Goal: Task Accomplishment & Management: Manage account settings

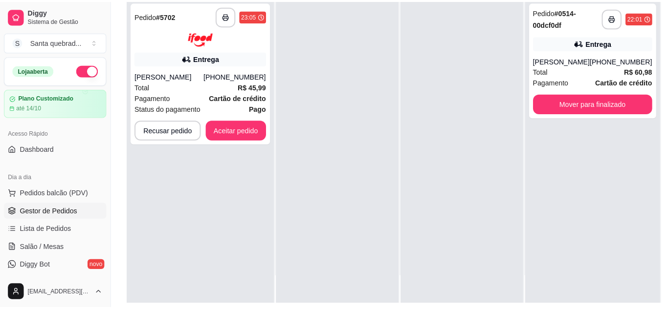
scroll to position [114, 0]
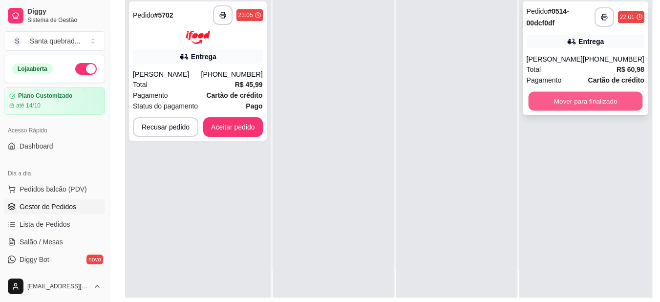
click at [572, 111] on button "Mover para finalizado" at bounding box center [585, 101] width 114 height 19
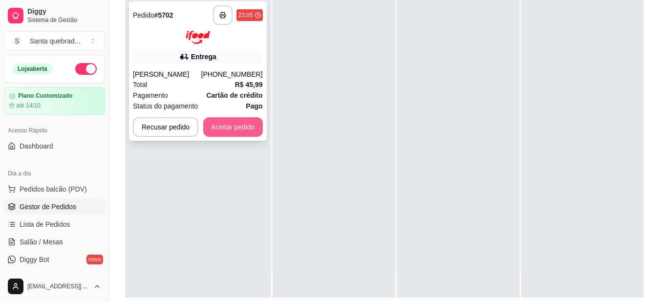
click at [221, 137] on button "Aceitar pedido" at bounding box center [233, 127] width 60 height 20
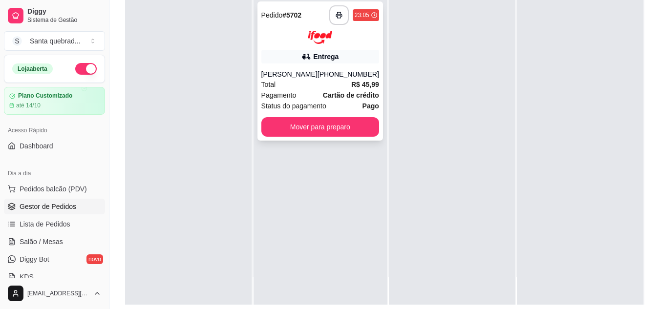
click at [335, 79] on div "[PHONE_NUMBER]" at bounding box center [349, 74] width 62 height 10
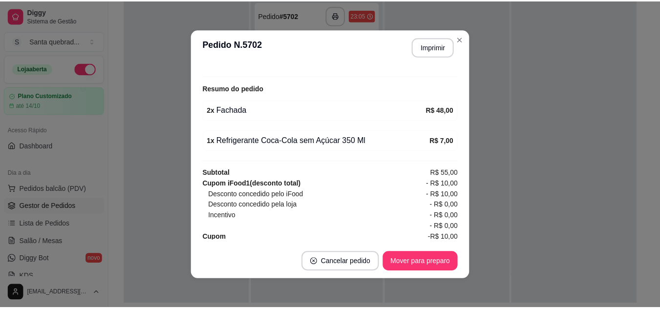
scroll to position [331, 0]
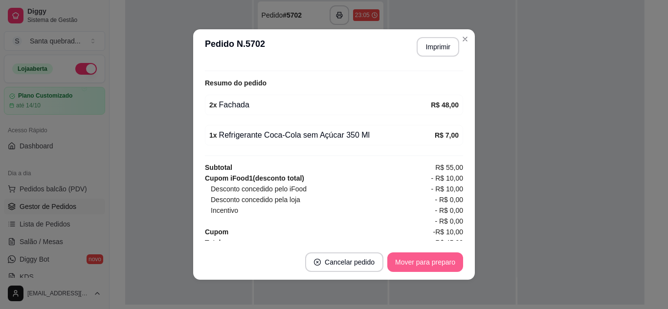
click at [402, 259] on button "Mover para preparo" at bounding box center [425, 263] width 76 height 20
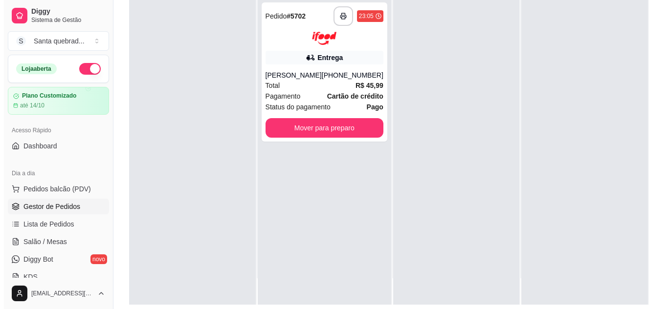
scroll to position [0, 0]
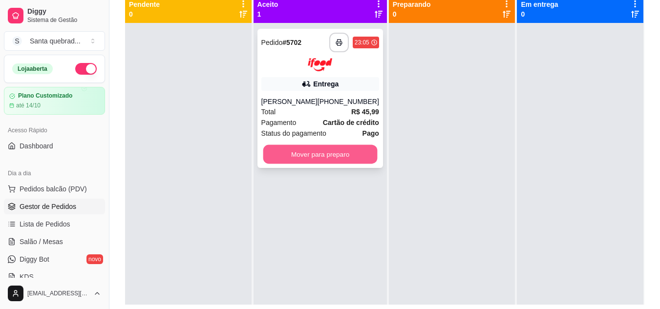
click at [287, 164] on button "Mover para preparo" at bounding box center [320, 154] width 114 height 19
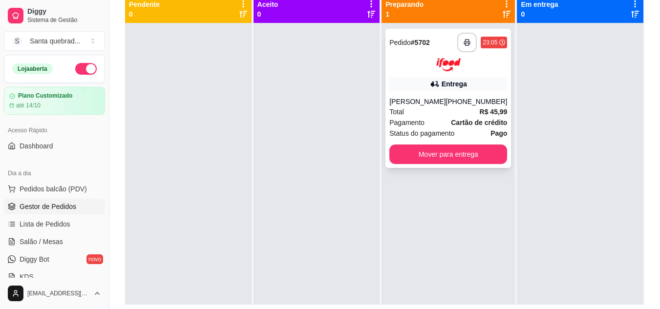
click at [404, 107] on div "[PERSON_NAME]" at bounding box center [418, 102] width 56 height 10
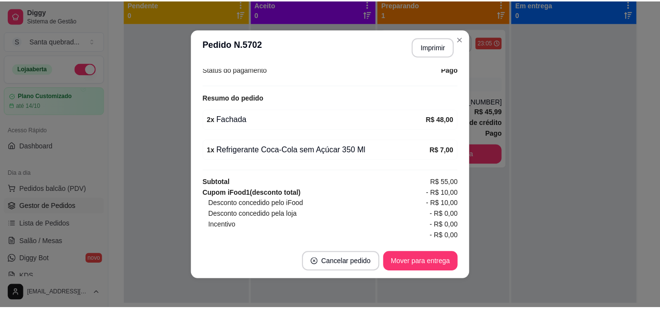
scroll to position [316, 0]
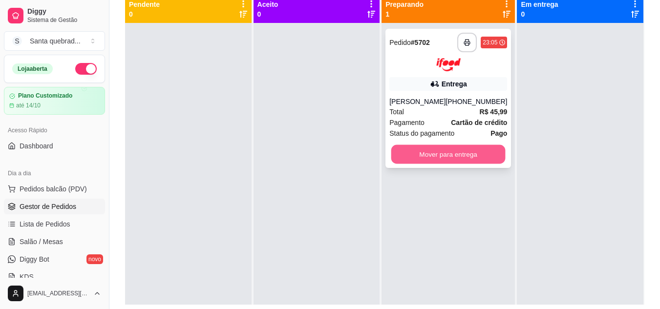
click at [432, 164] on button "Mover para entrega" at bounding box center [448, 154] width 114 height 19
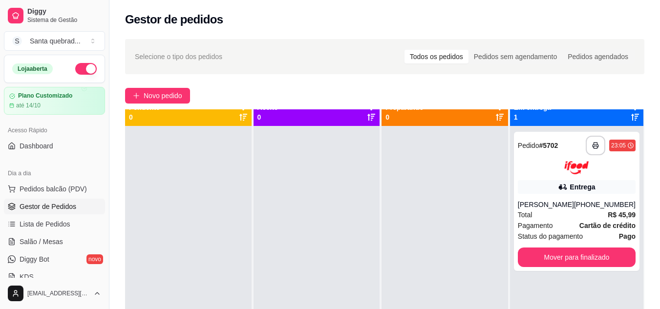
scroll to position [0, 0]
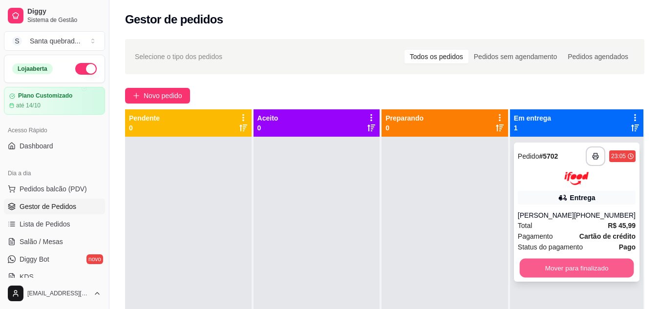
click at [537, 278] on button "Mover para finalizado" at bounding box center [577, 268] width 114 height 19
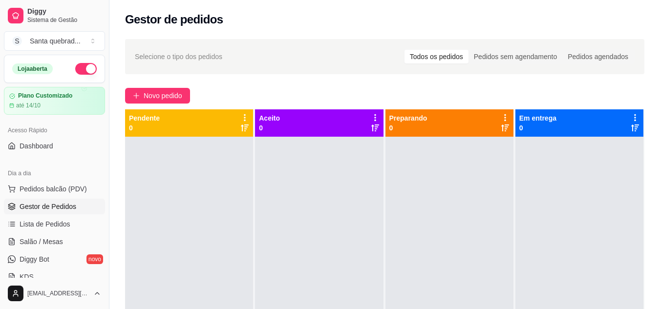
click at [87, 75] on div "Loja aberta" at bounding box center [54, 68] width 100 height 27
click at [86, 71] on button "button" at bounding box center [86, 69] width 22 height 12
